Goal: Task Accomplishment & Management: Use online tool/utility

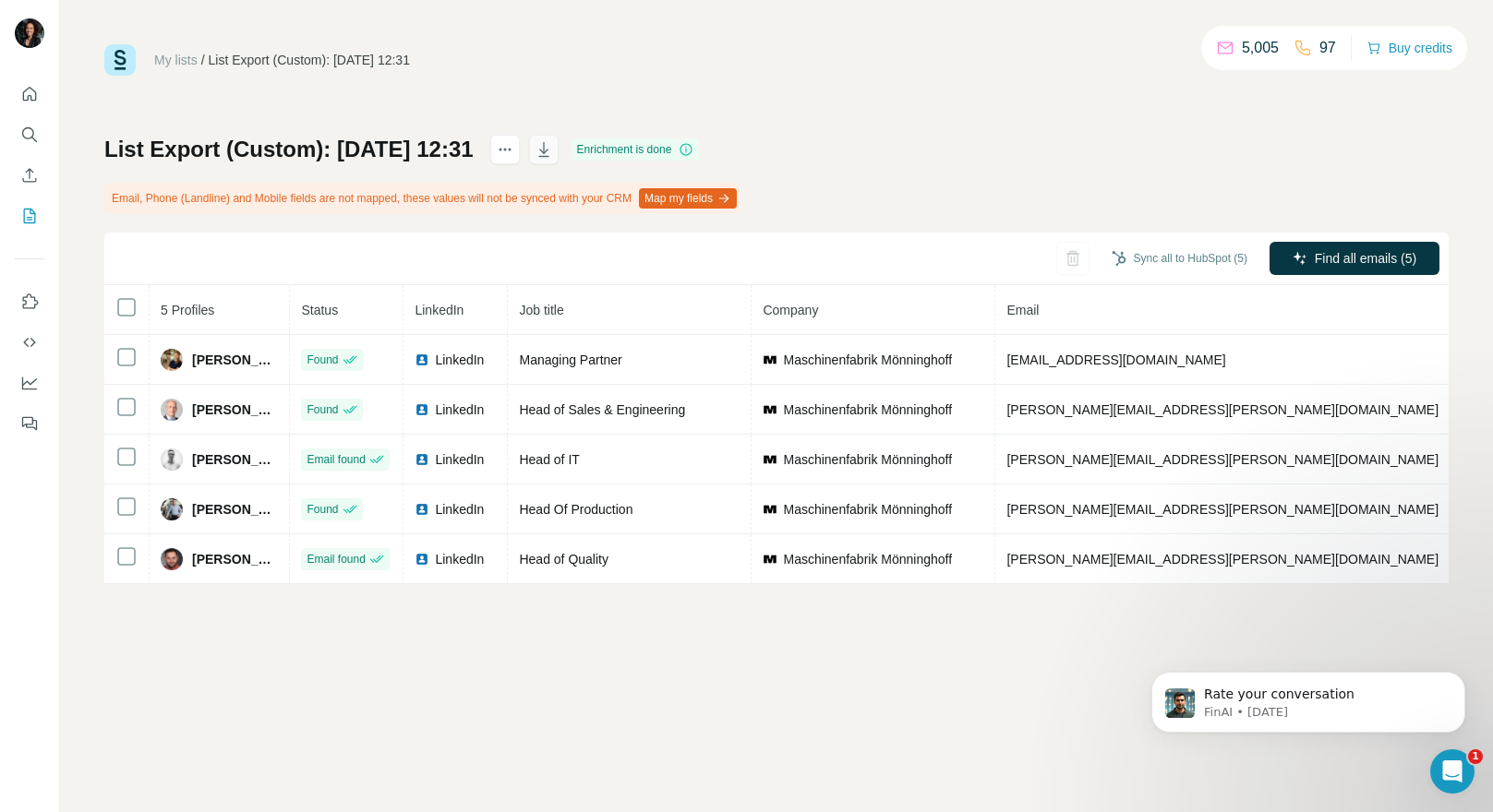
click at [553, 147] on icon "button" at bounding box center [544, 149] width 19 height 19
